Goal: Information Seeking & Learning: Learn about a topic

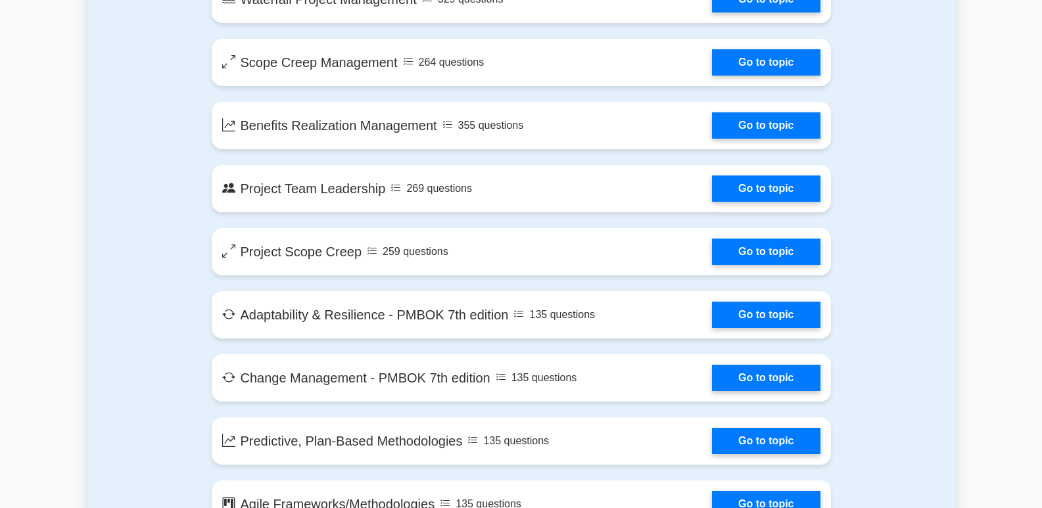
scroll to position [2433, 0]
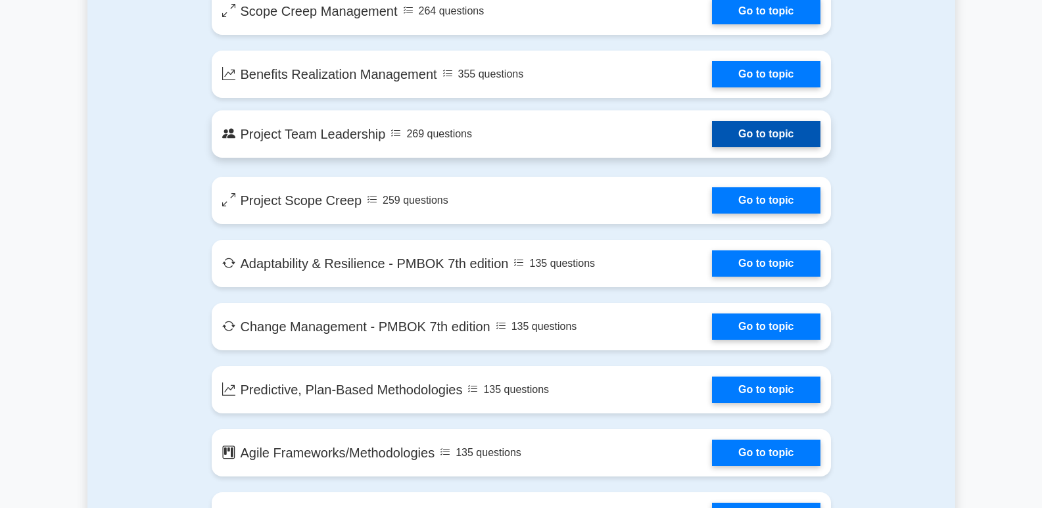
click at [790, 140] on link "Go to topic" at bounding box center [766, 134] width 108 height 26
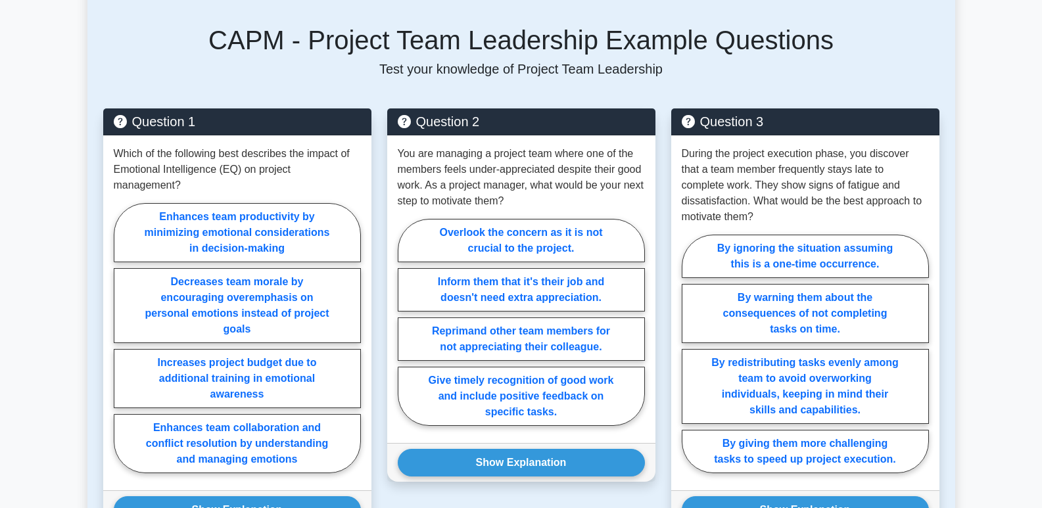
scroll to position [592, 0]
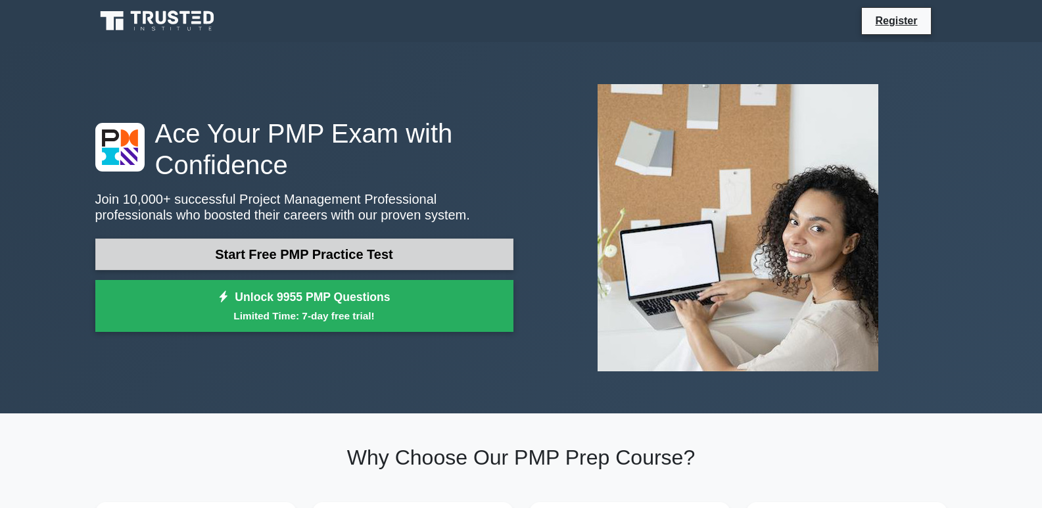
click at [266, 257] on link "Start Free PMP Practice Test" at bounding box center [304, 255] width 418 height 32
